Goal: Information Seeking & Learning: Learn about a topic

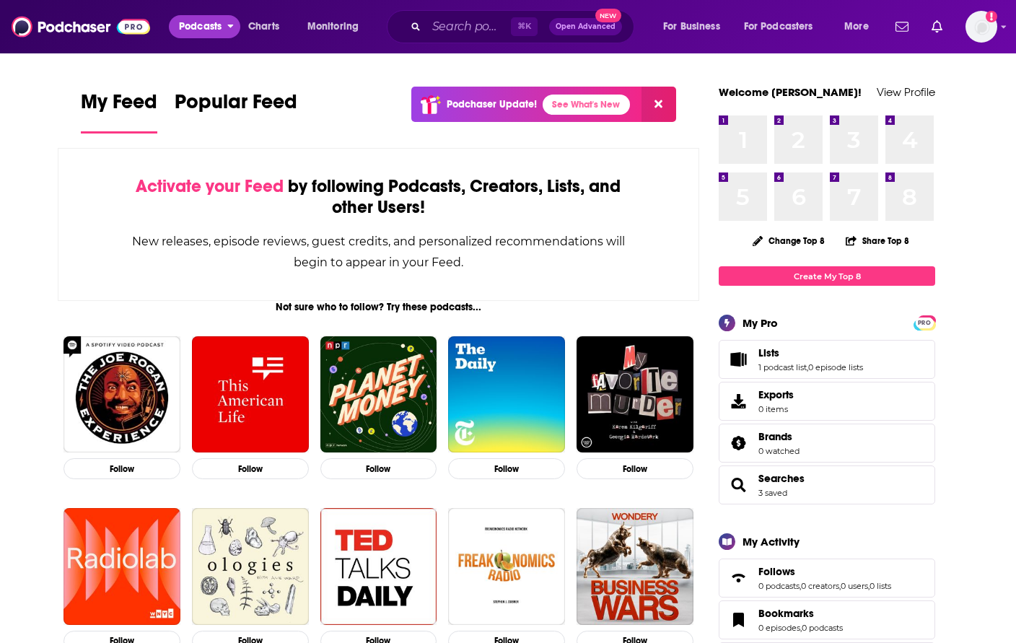
click at [209, 30] on span "Podcasts" at bounding box center [200, 27] width 43 height 20
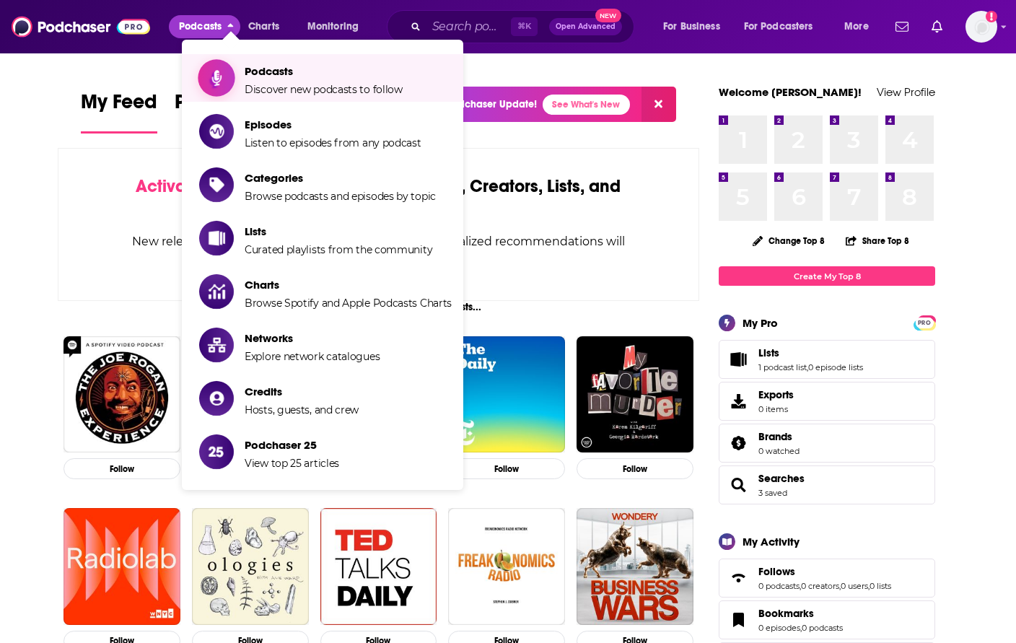
click at [276, 85] on span "Discover new podcasts to follow" at bounding box center [324, 89] width 158 height 13
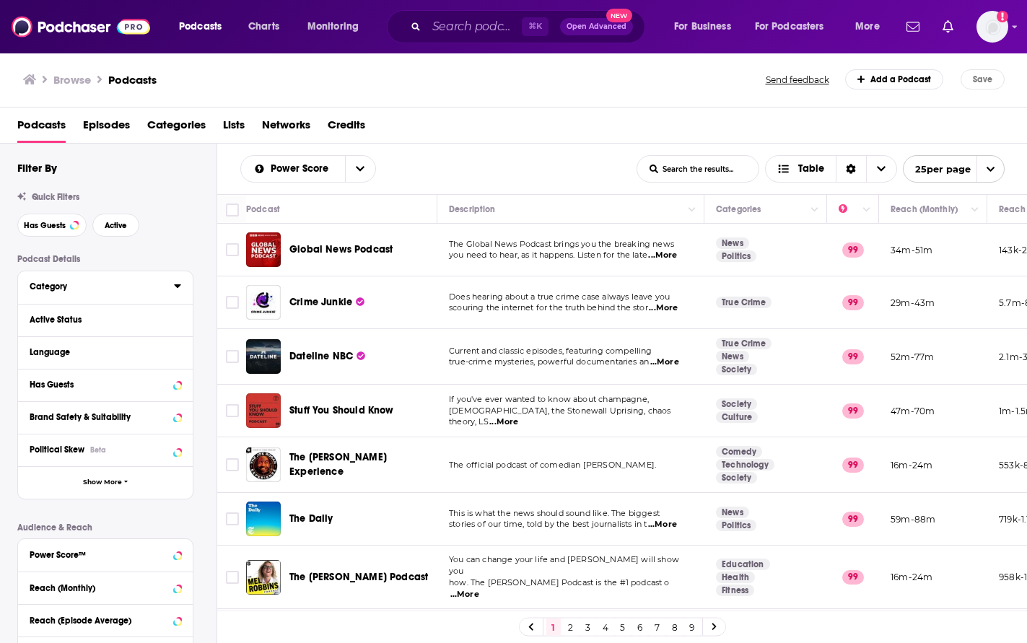
click at [43, 290] on div "Category" at bounding box center [97, 287] width 135 height 10
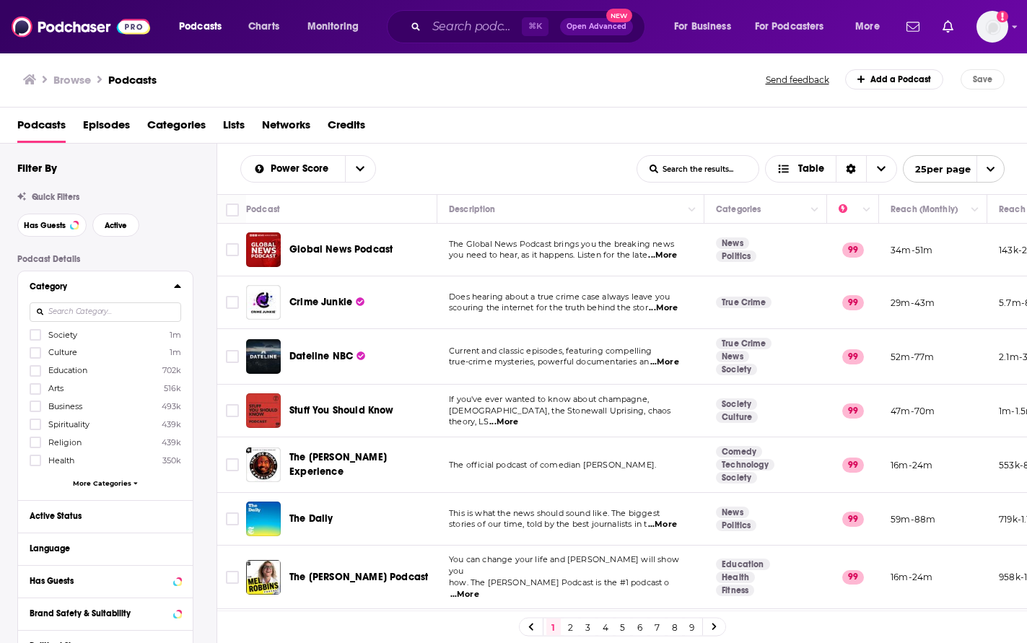
click at [95, 317] on input at bounding box center [106, 311] width 152 height 19
type input "e"
click at [32, 349] on icon at bounding box center [35, 353] width 9 height 9
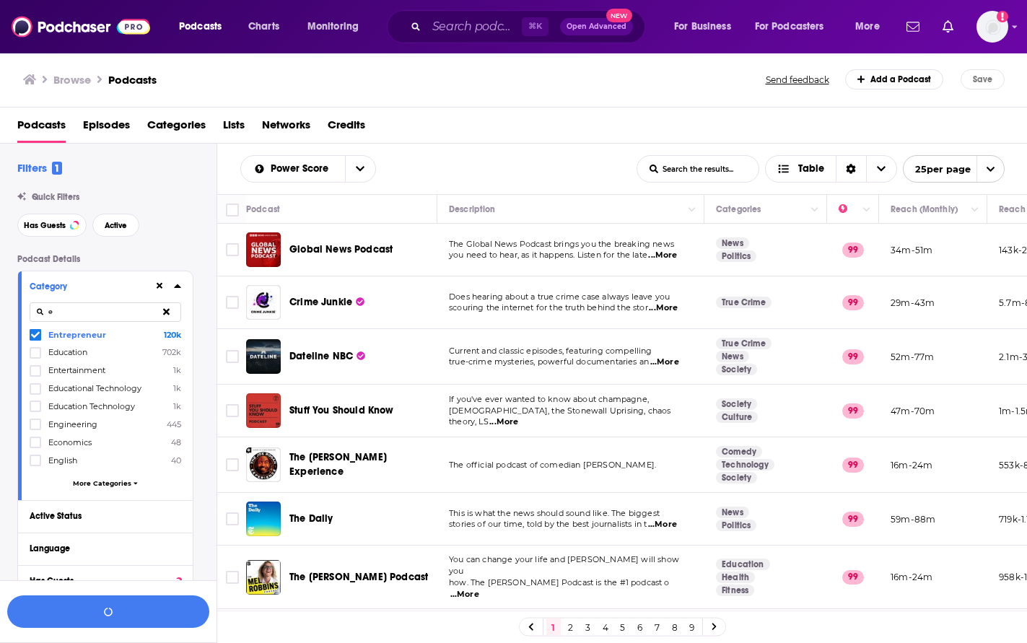
click at [61, 310] on input "e" at bounding box center [106, 311] width 152 height 19
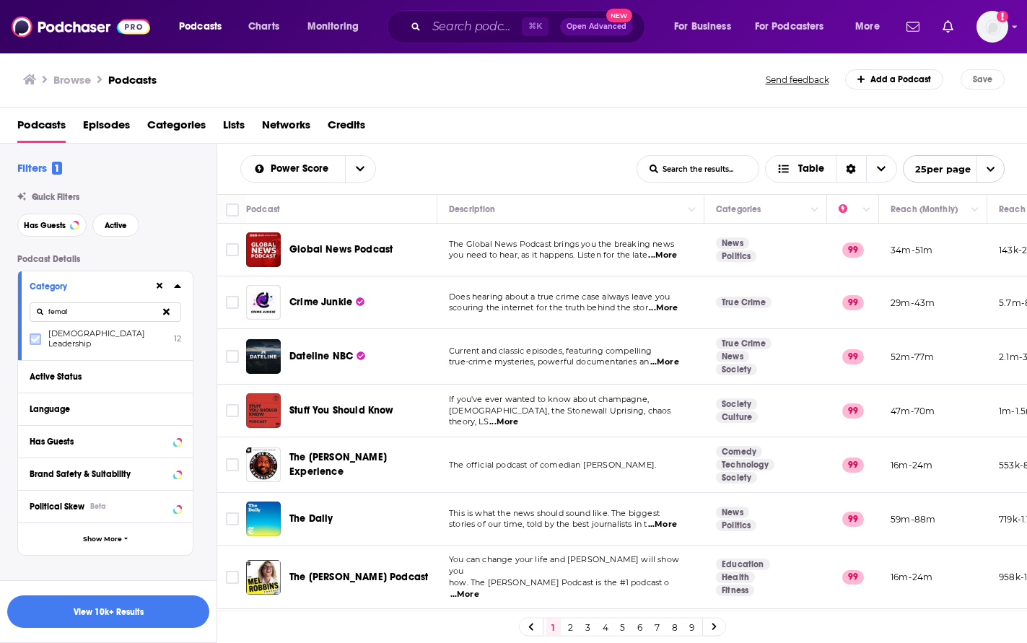
type input "femal"
click at [36, 336] on icon at bounding box center [35, 339] width 9 height 9
click at [74, 372] on div "Active Status" at bounding box center [87, 377] width 115 height 10
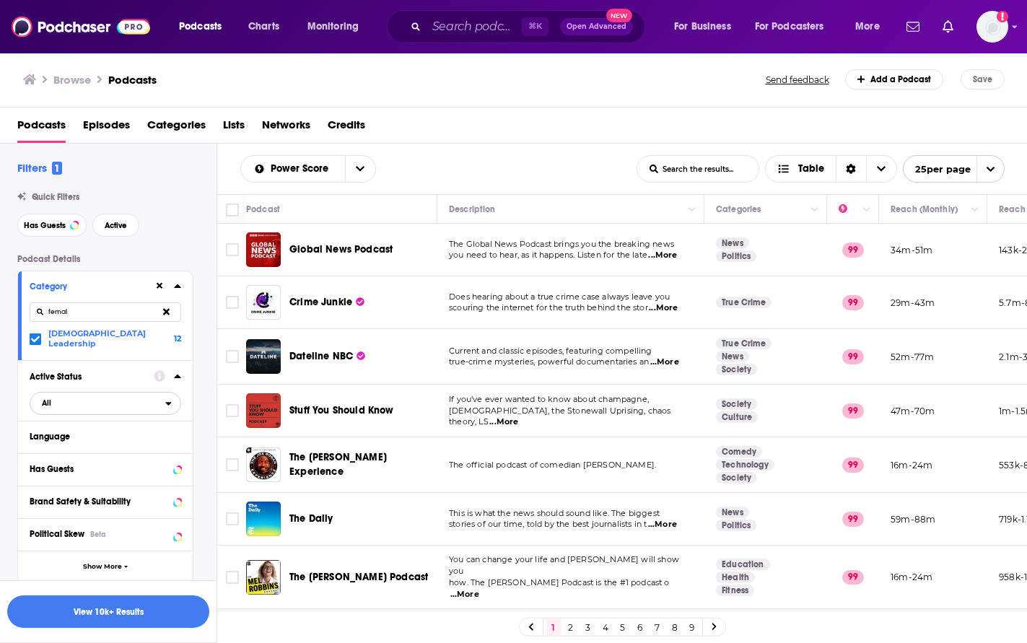
click at [87, 394] on span "All" at bounding box center [97, 403] width 135 height 19
click at [82, 447] on span "Active" at bounding box center [73, 451] width 73 height 8
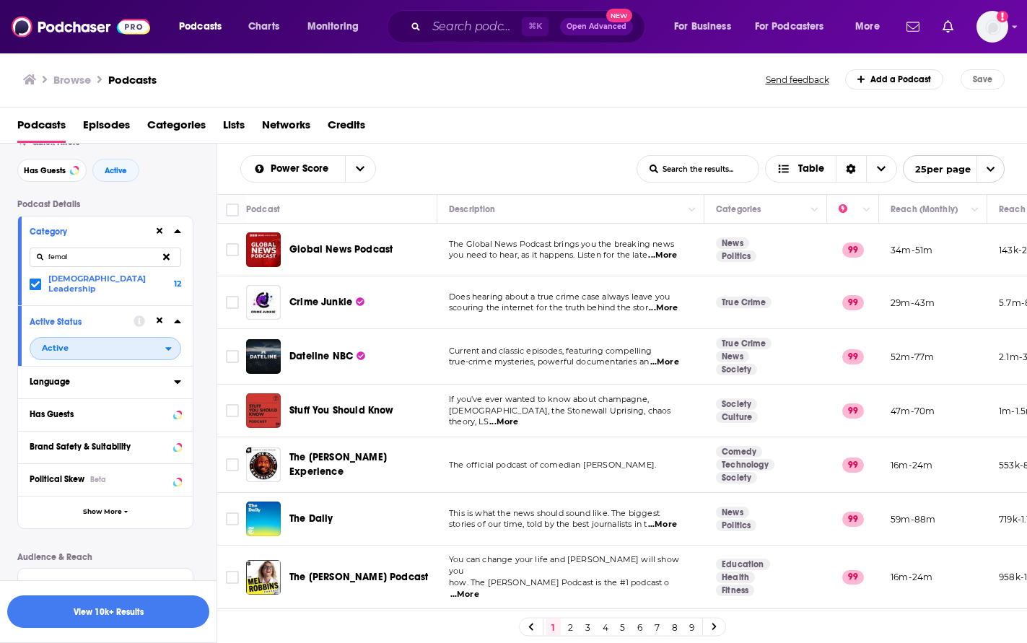
scroll to position [57, 0]
click at [79, 407] on div "Has Guests" at bounding box center [87, 412] width 115 height 10
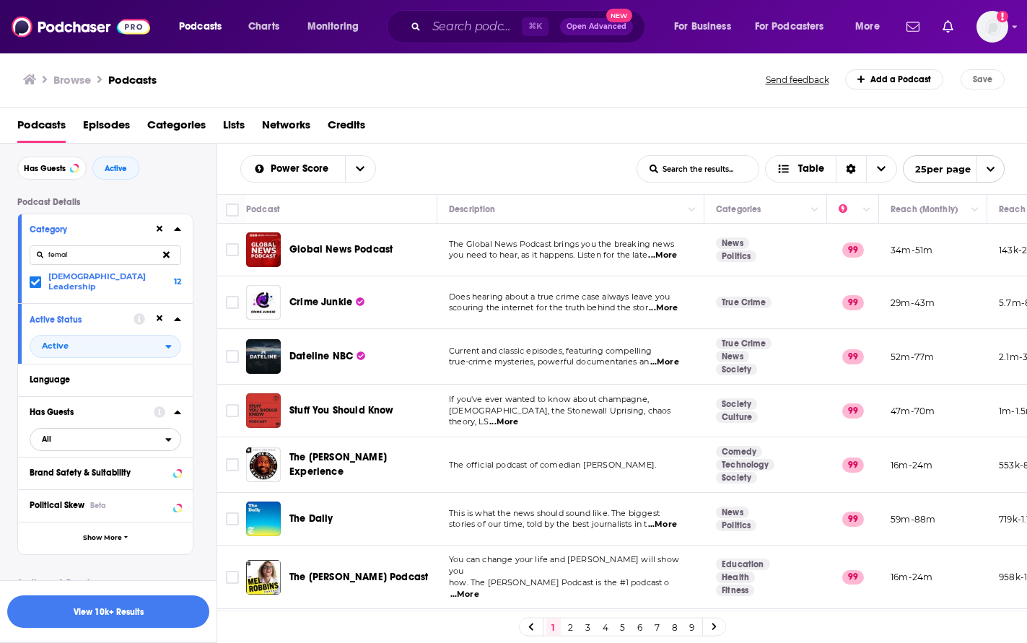
click at [64, 430] on span "All" at bounding box center [97, 439] width 135 height 19
click at [60, 483] on span "Has guests" at bounding box center [78, 487] width 82 height 8
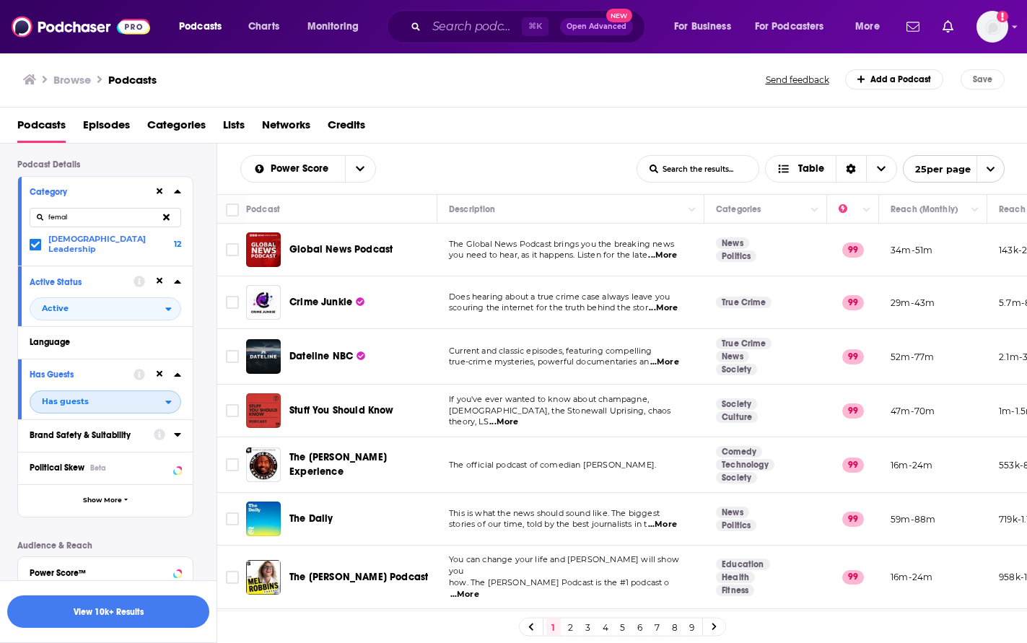
scroll to position [123, 0]
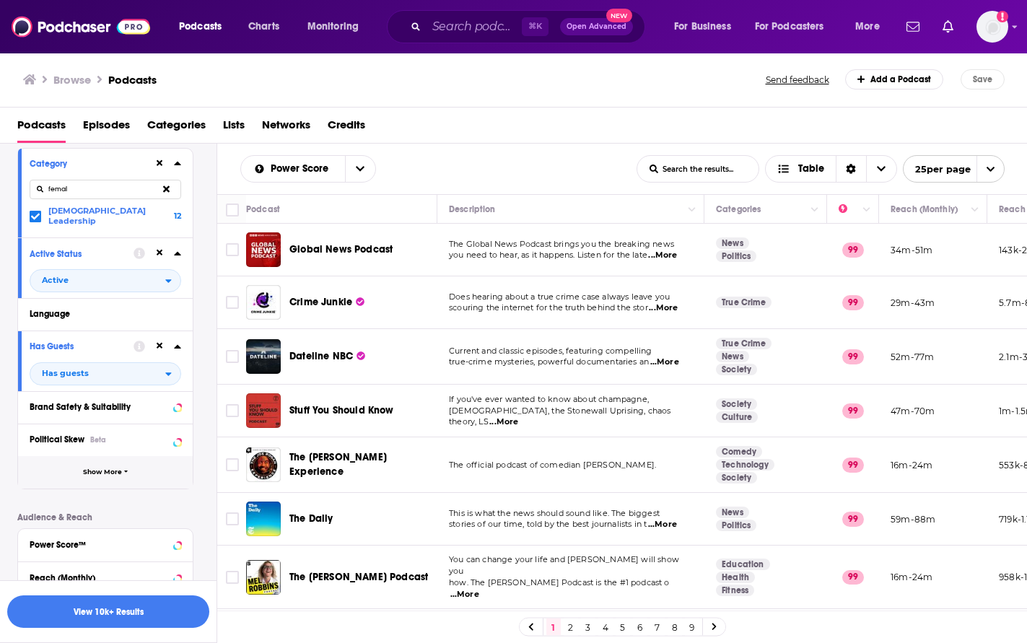
click at [101, 468] on span "Show More" at bounding box center [102, 472] width 39 height 8
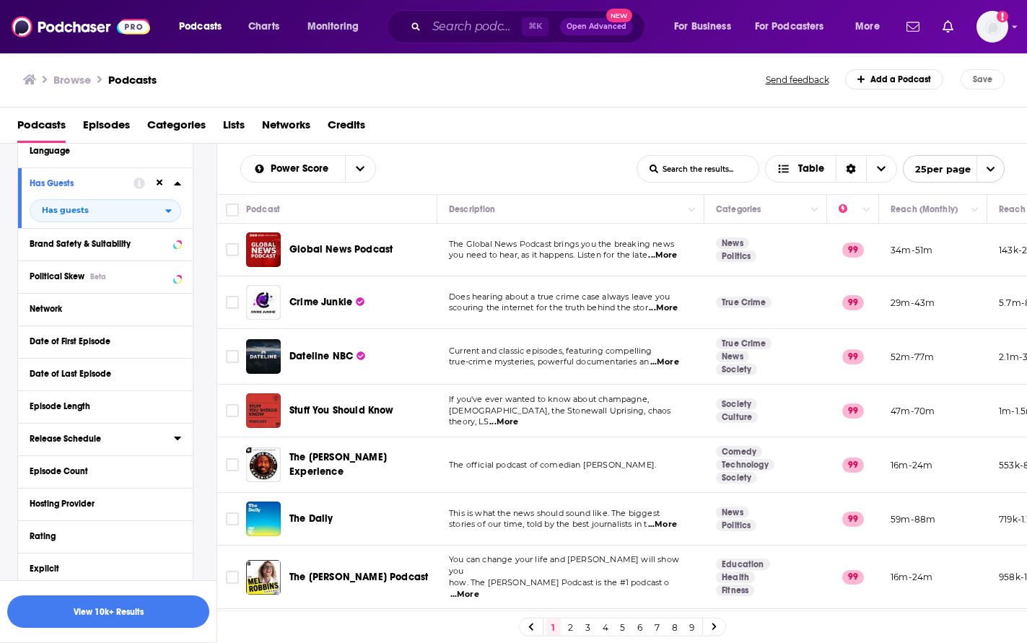
scroll to position [304, 0]
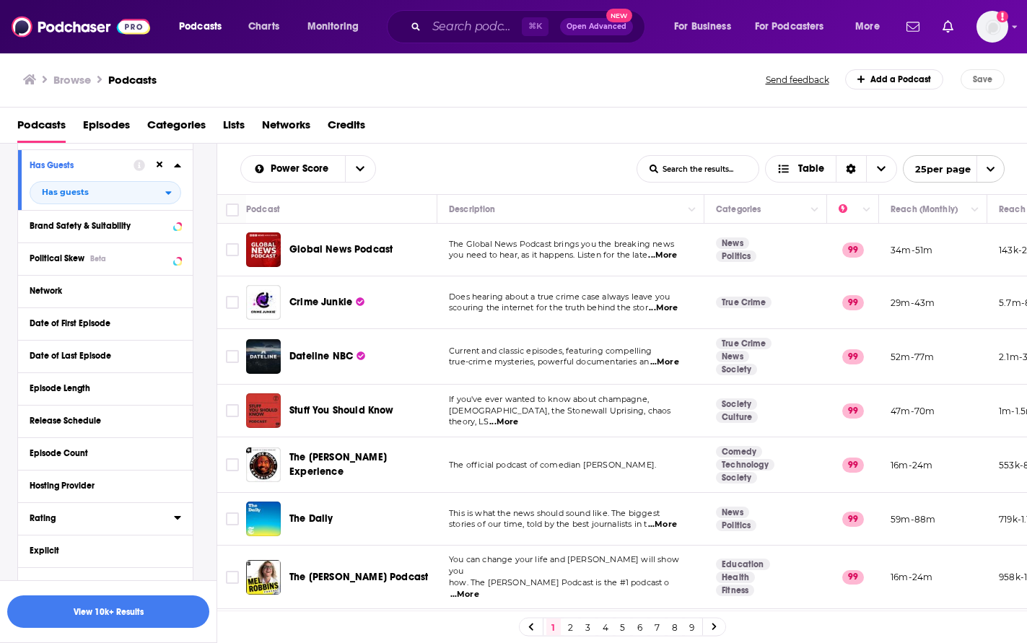
click at [51, 513] on div "Rating" at bounding box center [97, 518] width 135 height 10
click at [108, 540] on span "Any Rating" at bounding box center [97, 545] width 135 height 19
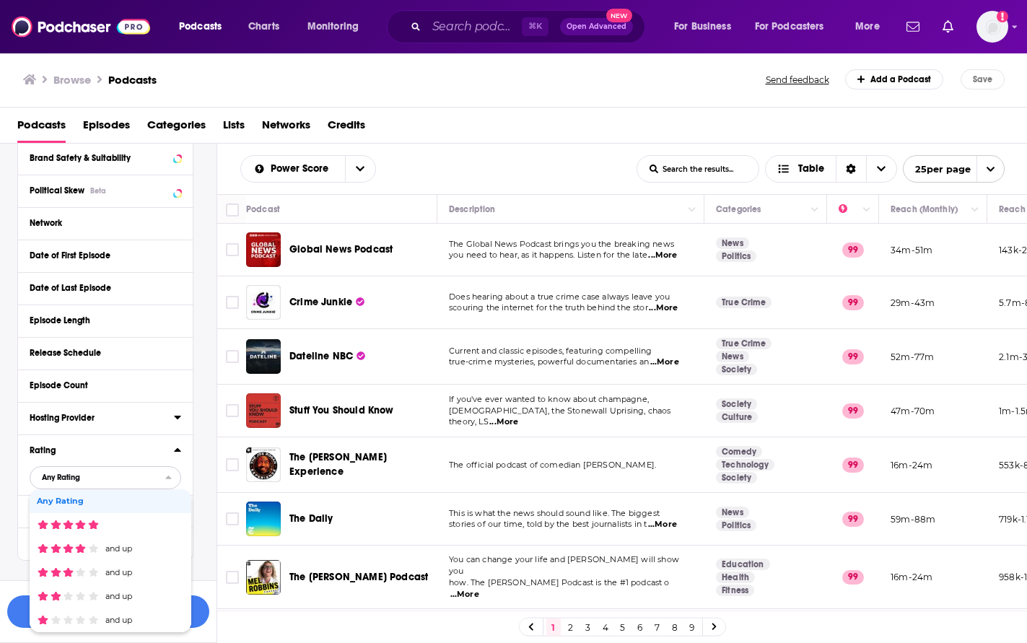
scroll to position [394, 0]
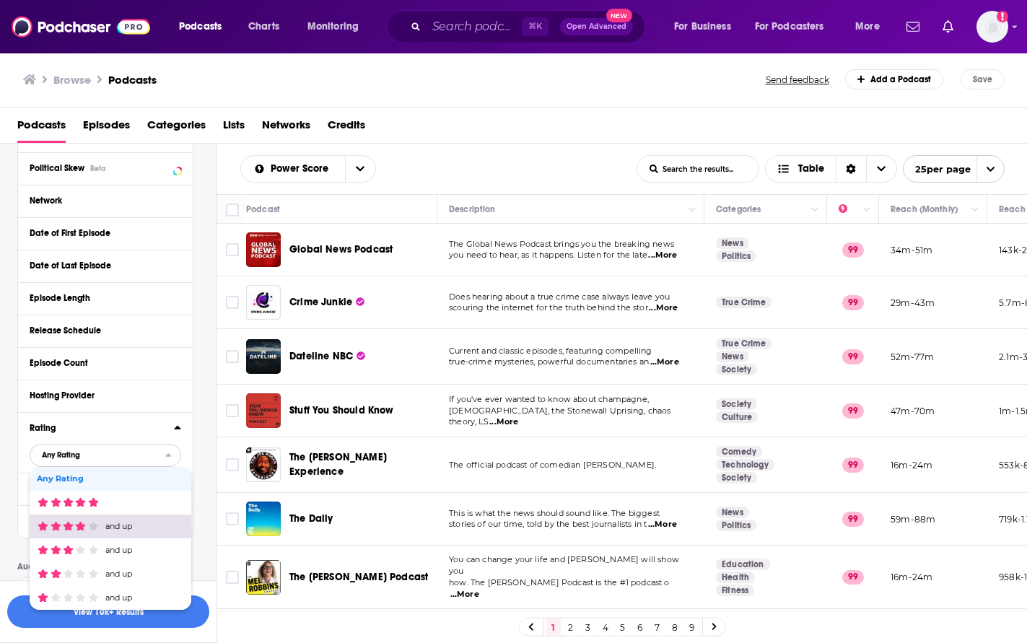
click at [88, 522] on icon "filter dropdown" at bounding box center [93, 526] width 11 height 9
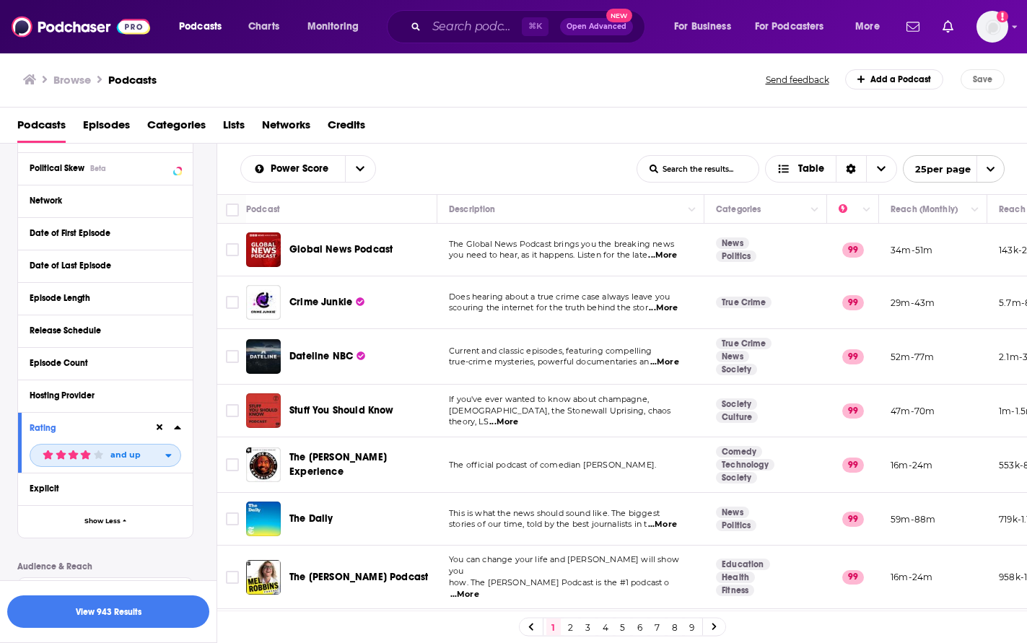
scroll to position [513, 0]
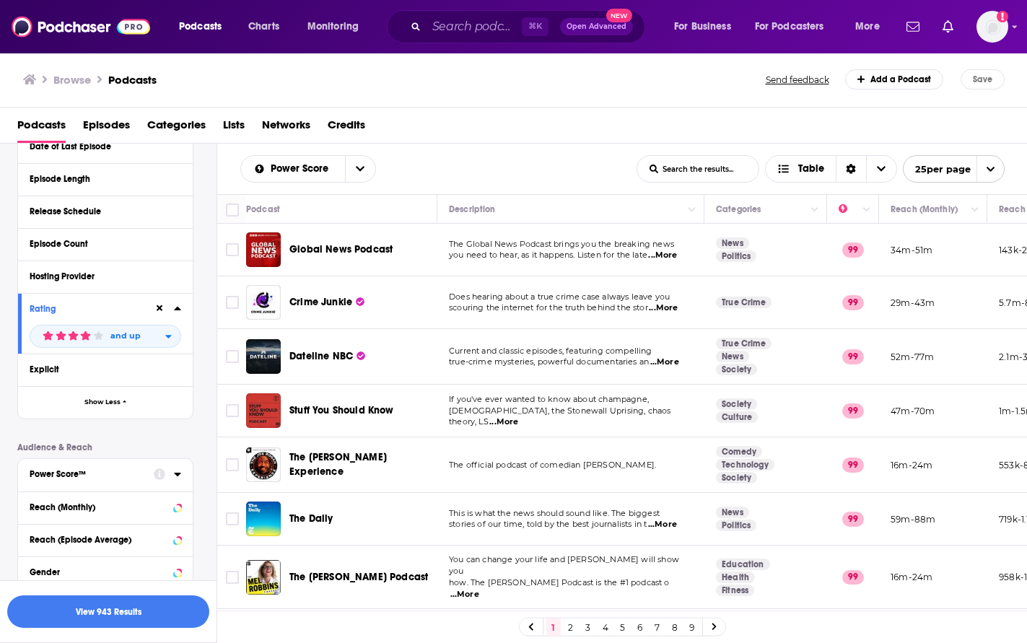
click at [100, 469] on div "Power Score™" at bounding box center [87, 474] width 115 height 10
drag, startPoint x: 33, startPoint y: 488, endPoint x: 31, endPoint y: 502, distance: 14.6
click at [32, 492] on icon at bounding box center [35, 496] width 9 height 9
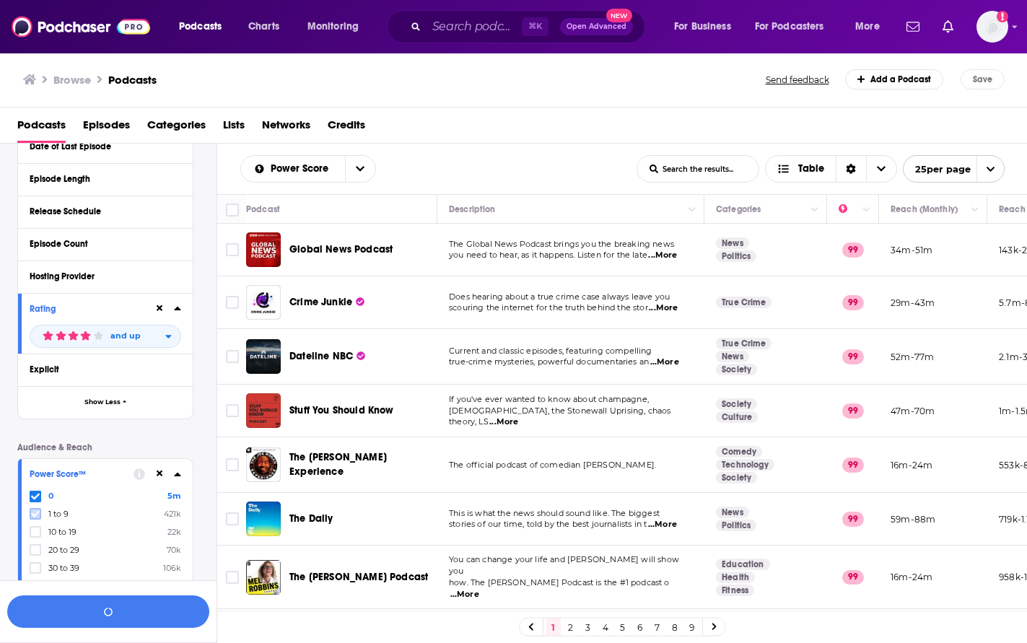
click at [36, 510] on icon at bounding box center [35, 514] width 9 height 9
click at [37, 529] on icon at bounding box center [35, 532] width 9 height 6
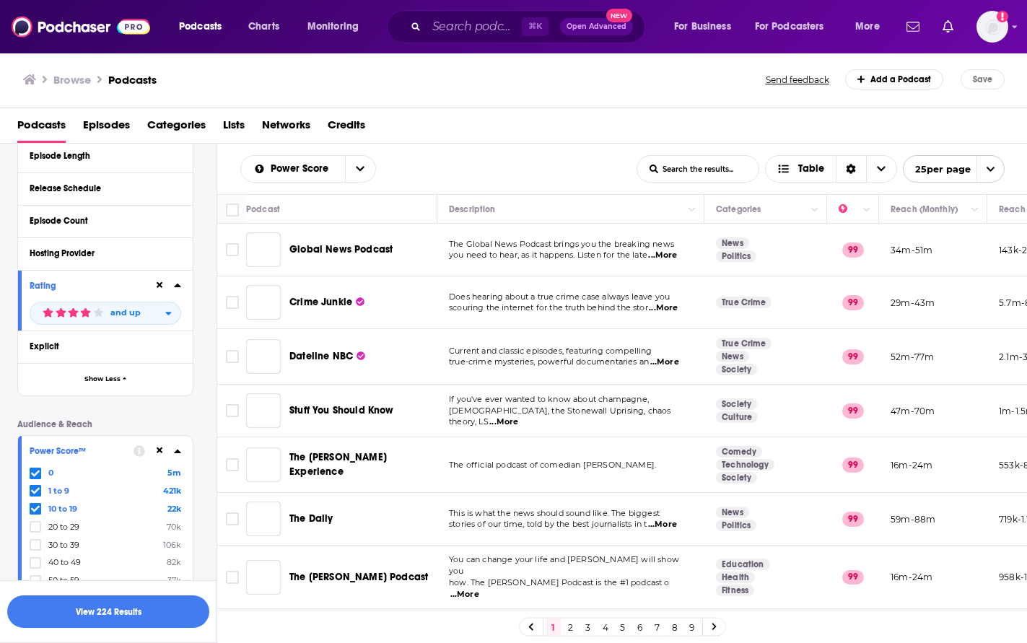
scroll to position [537, 0]
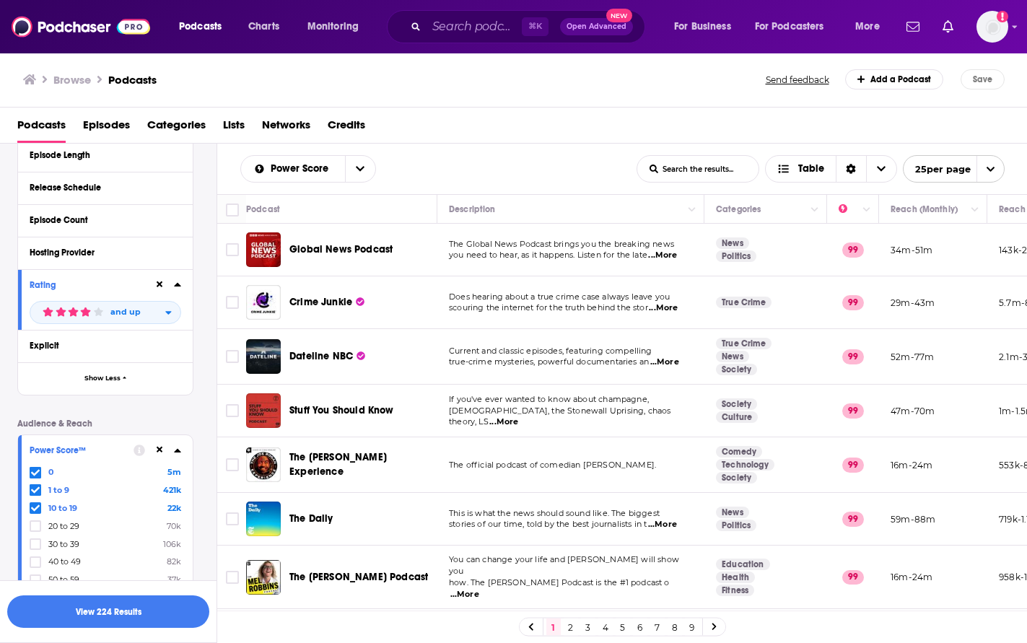
click at [33, 504] on icon at bounding box center [35, 508] width 9 height 9
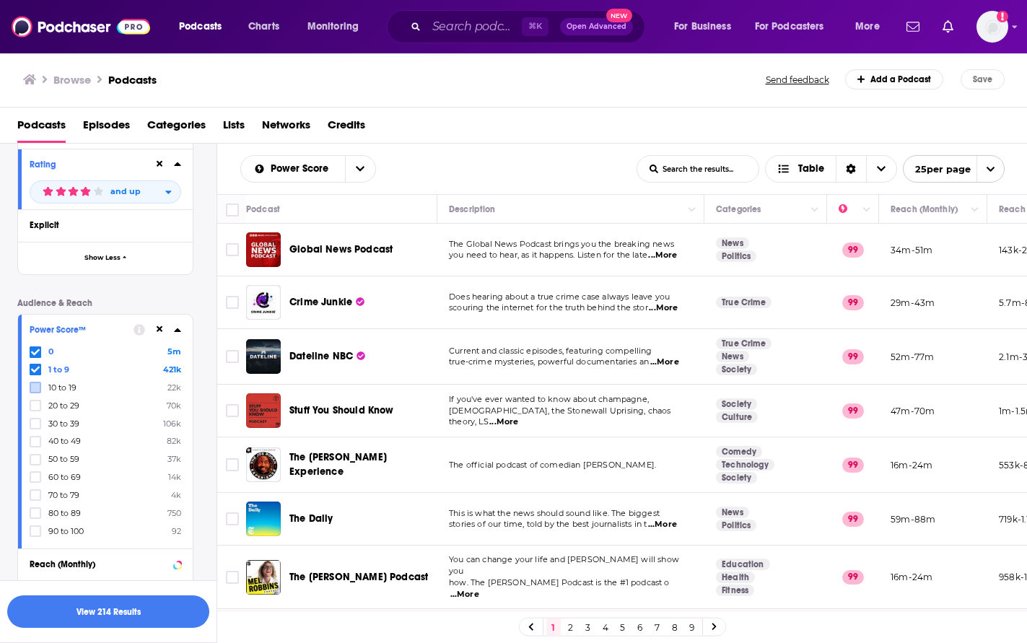
scroll to position [727, 0]
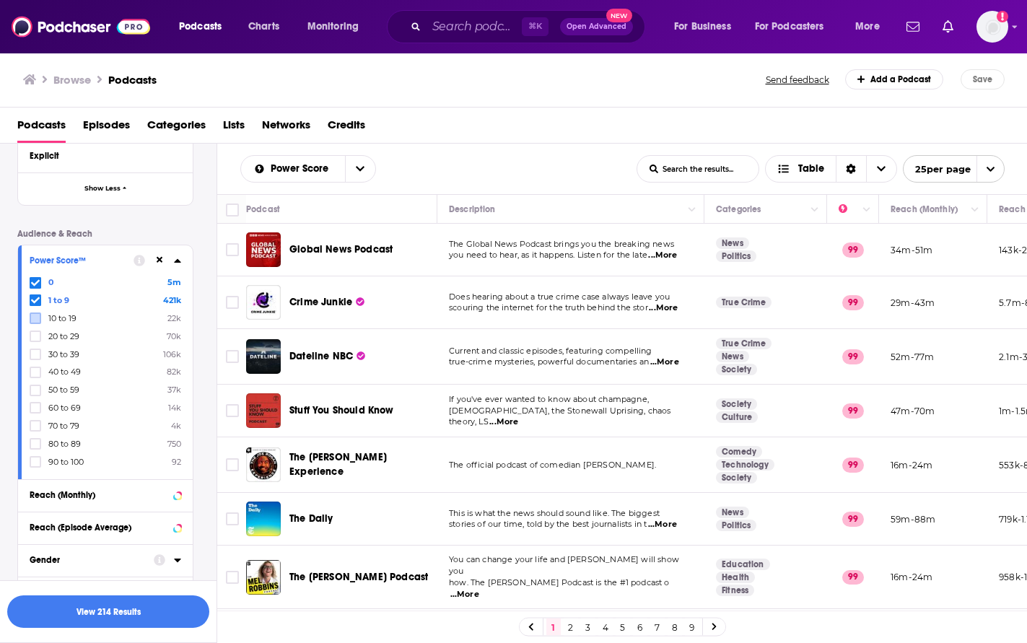
click at [84, 555] on div "Gender" at bounding box center [87, 560] width 115 height 10
click at [152, 557] on button "Gender" at bounding box center [92, 560] width 124 height 18
click at [120, 555] on div "Gender" at bounding box center [87, 560] width 115 height 10
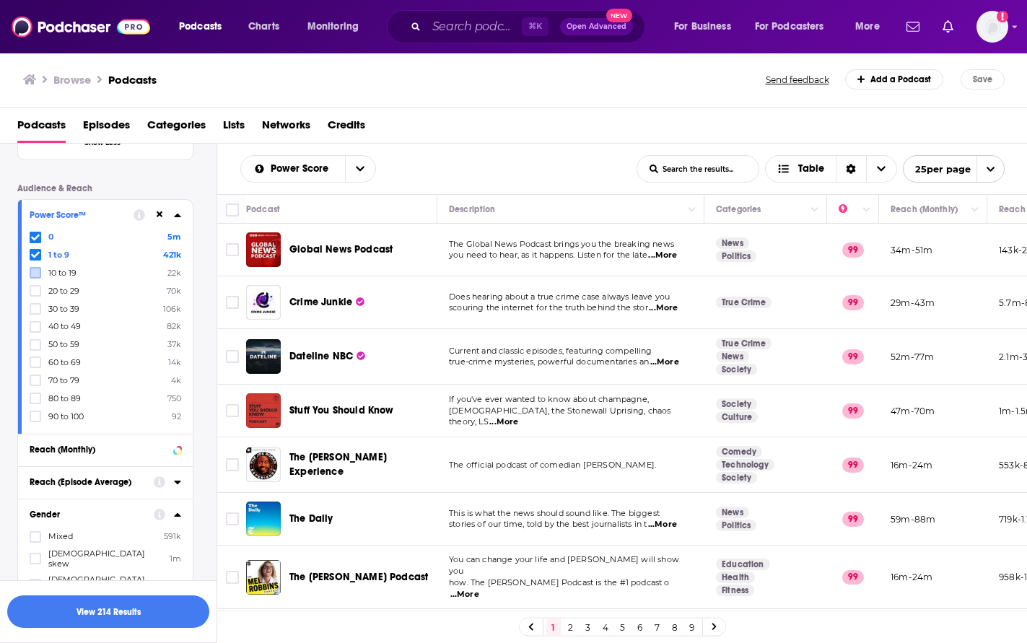
scroll to position [845, 0]
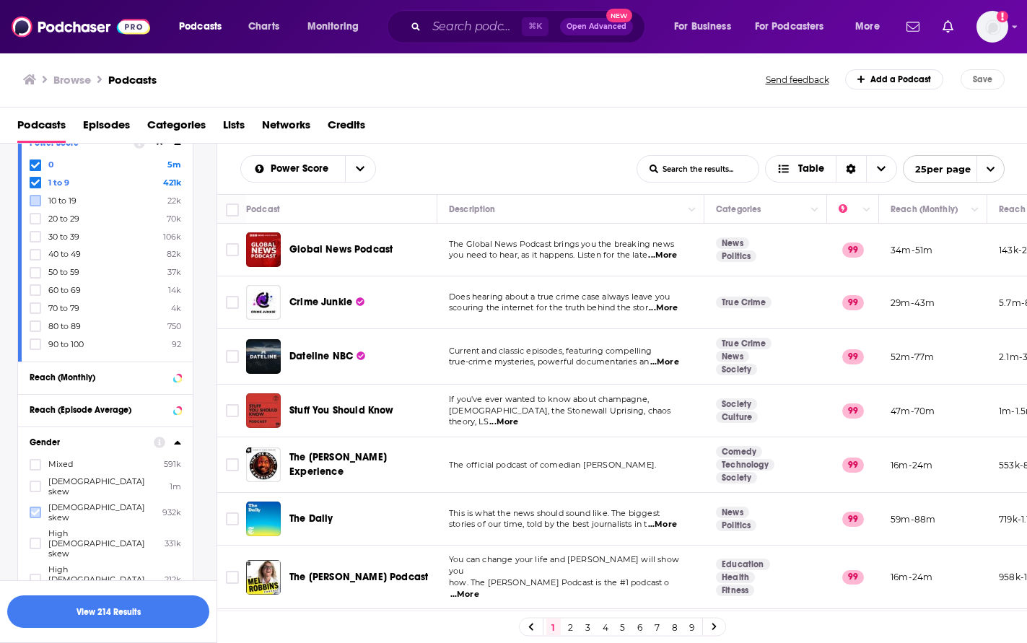
click at [31, 508] on icon at bounding box center [35, 512] width 9 height 9
click at [32, 575] on icon at bounding box center [35, 579] width 9 height 9
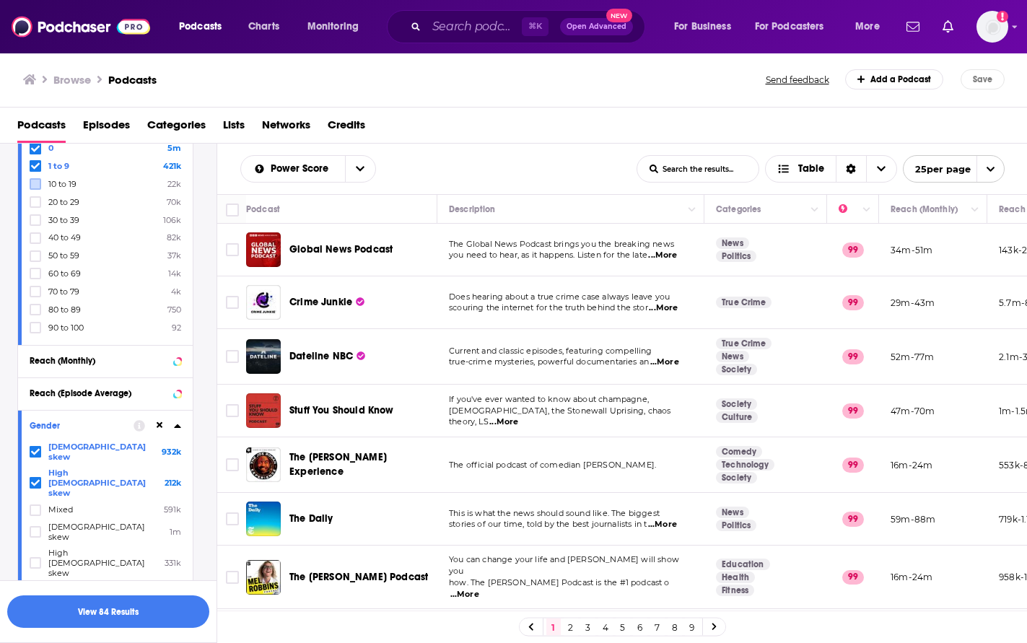
scroll to position [862, 0]
click at [145, 614] on button "View 84 Results" at bounding box center [108, 611] width 202 height 32
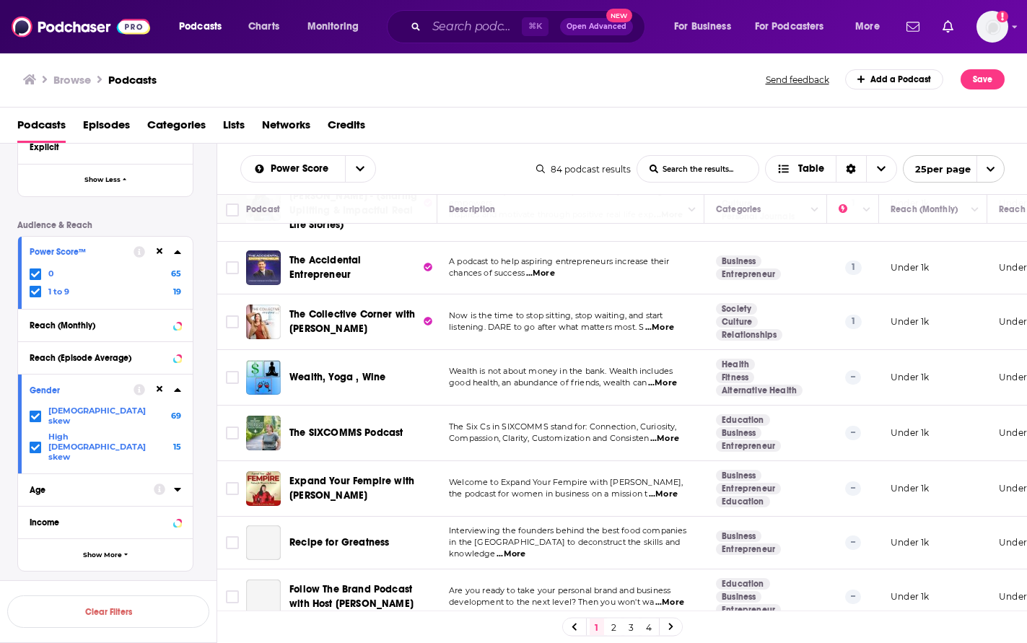
scroll to position [1045, 0]
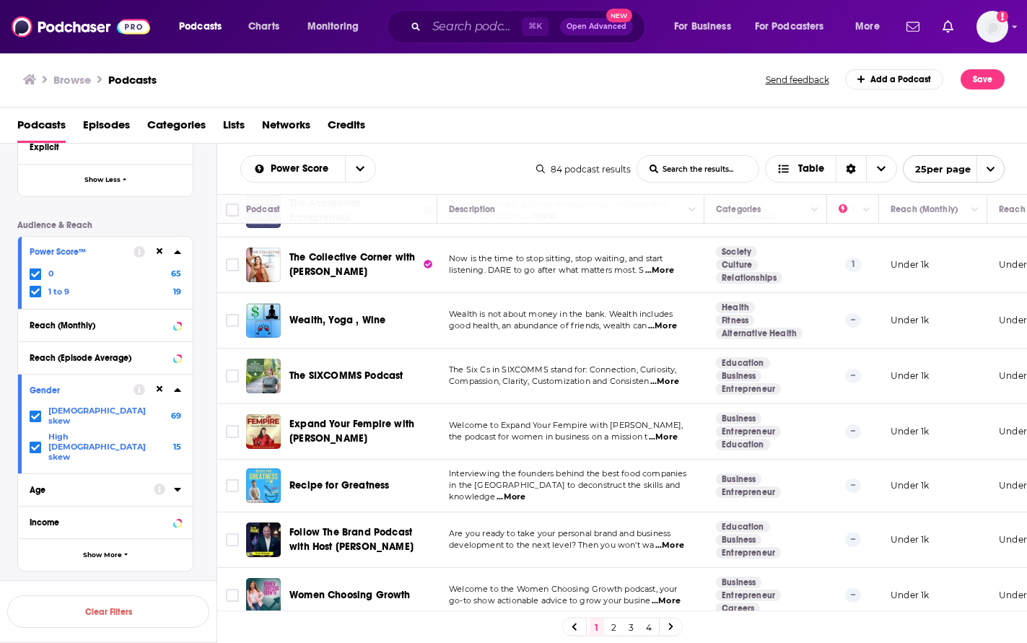
click at [653, 629] on link "4" at bounding box center [649, 627] width 14 height 17
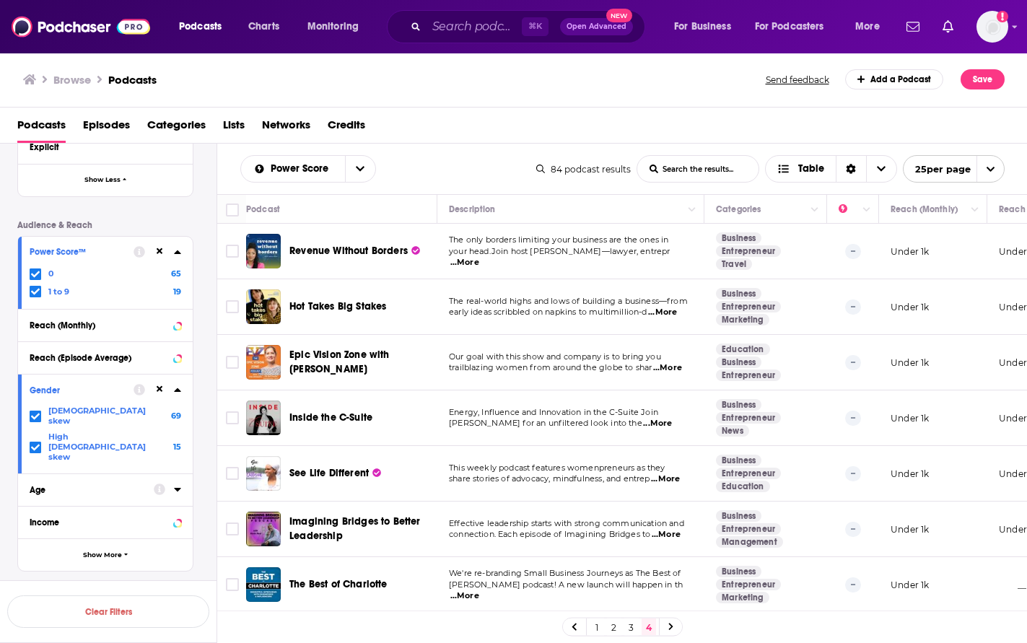
click at [616, 629] on link "2" at bounding box center [614, 627] width 14 height 17
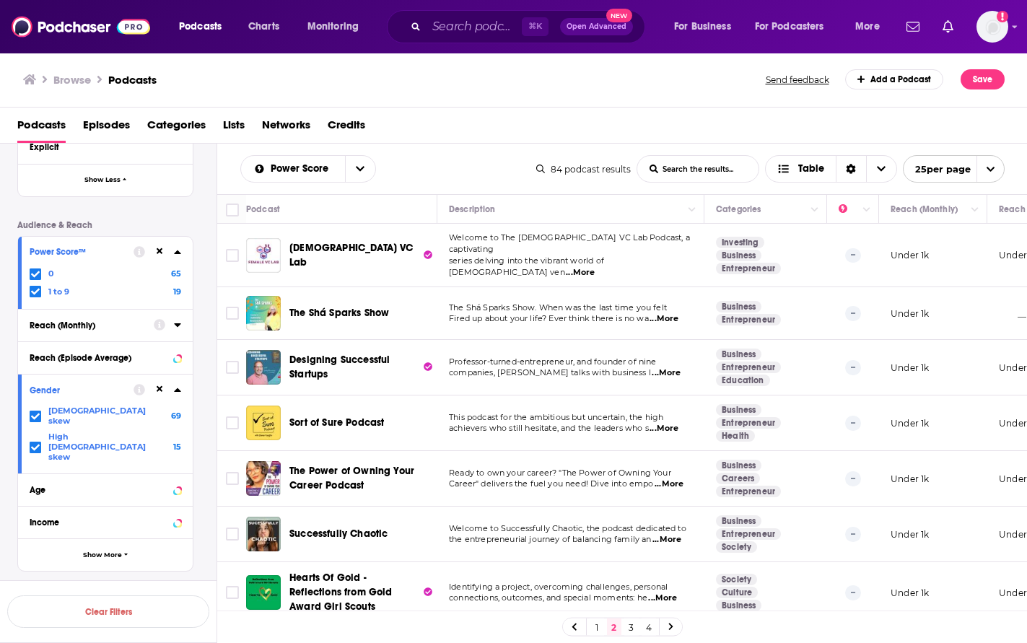
click at [78, 320] on div "Reach (Monthly)" at bounding box center [87, 325] width 115 height 10
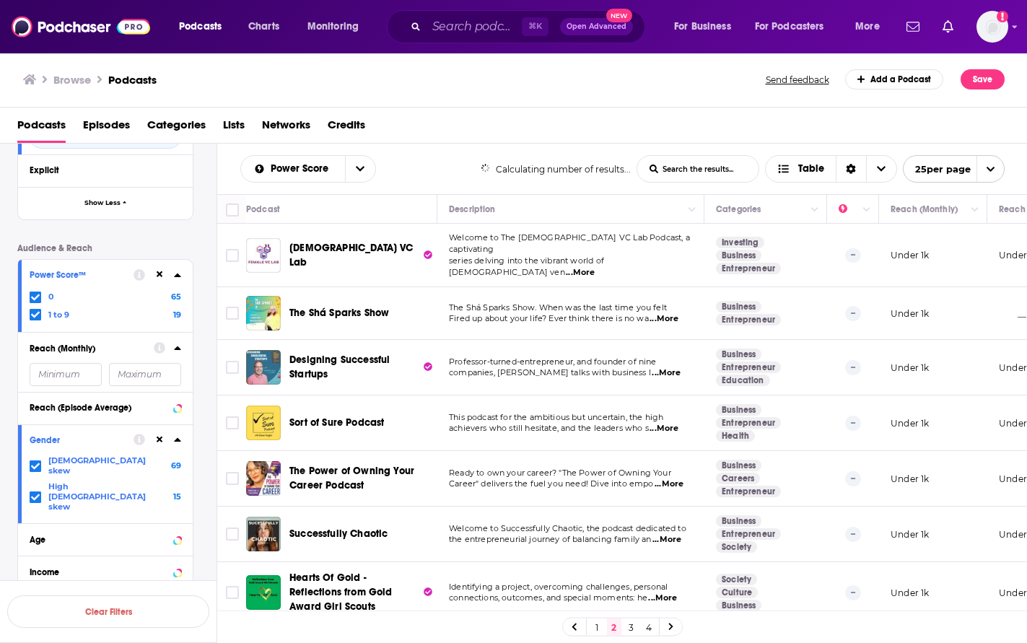
scroll to position [736, 0]
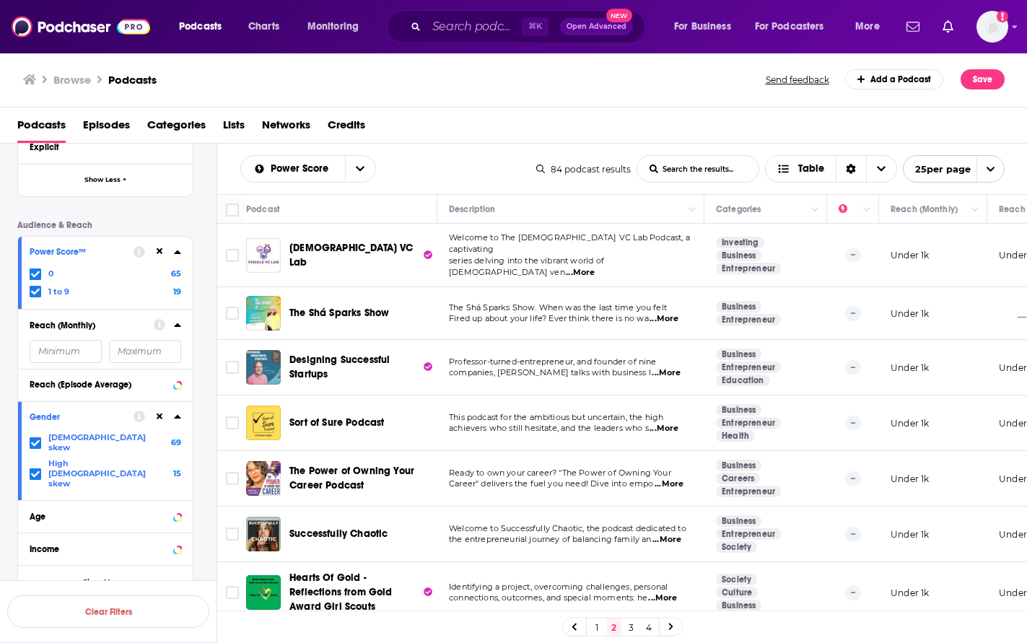
click at [77, 350] on input "number" at bounding box center [66, 351] width 72 height 23
